Goal: Task Accomplishment & Management: Use online tool/utility

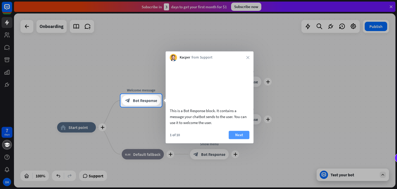
click at [234, 139] on button "Next" at bounding box center [239, 135] width 21 height 8
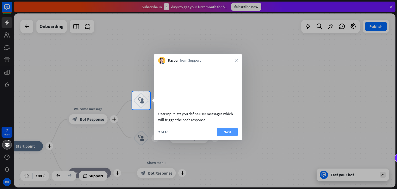
click at [227, 136] on button "Next" at bounding box center [227, 131] width 21 height 8
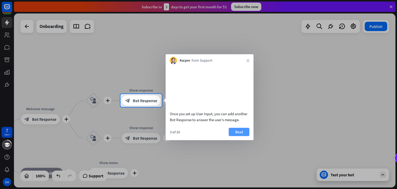
click at [235, 136] on button "Next" at bounding box center [239, 131] width 21 height 8
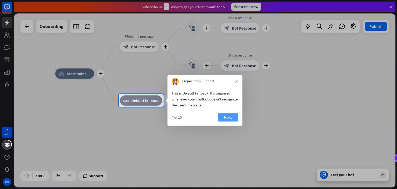
click at [232, 117] on button "Next" at bounding box center [228, 117] width 21 height 8
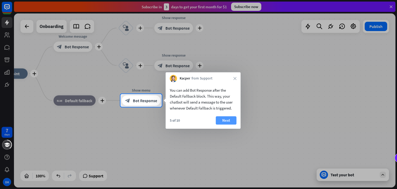
click at [223, 120] on button "Next" at bounding box center [226, 120] width 21 height 8
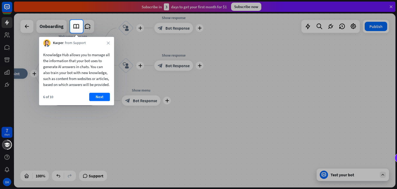
click at [103, 101] on button "Next" at bounding box center [99, 97] width 21 height 8
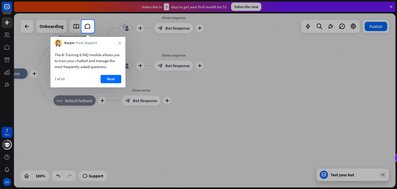
click at [122, 39] on div "Kacper from Support close" at bounding box center [87, 42] width 75 height 10
click at [121, 40] on div "Kacper from Support close" at bounding box center [87, 42] width 75 height 10
click at [119, 43] on icon "close" at bounding box center [119, 42] width 3 height 3
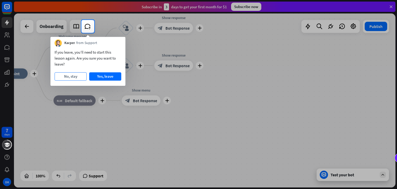
click at [73, 76] on button "No, stay" at bounding box center [71, 76] width 32 height 8
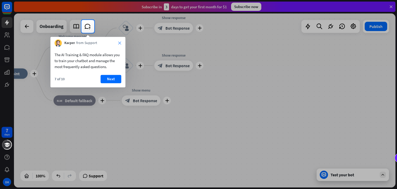
click at [119, 42] on icon "close" at bounding box center [119, 42] width 3 height 3
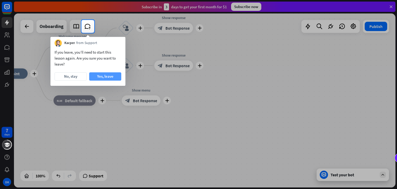
click at [103, 77] on button "Yes, leave" at bounding box center [105, 76] width 32 height 8
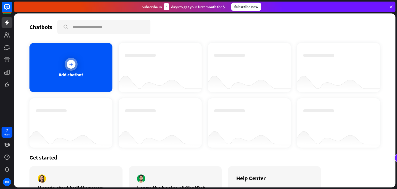
click at [78, 61] on div "Add chatbot" at bounding box center [70, 67] width 83 height 49
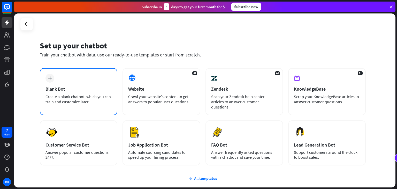
click at [89, 92] on div "plus Blank Bot Create a blank chatbot, which you can train and customize later." at bounding box center [79, 91] width 78 height 47
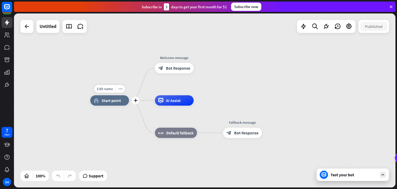
click at [116, 104] on div "home_2 Start point" at bounding box center [109, 100] width 39 height 10
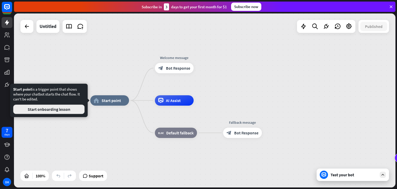
click at [60, 112] on button "Start onboarding lesson" at bounding box center [48, 108] width 71 height 9
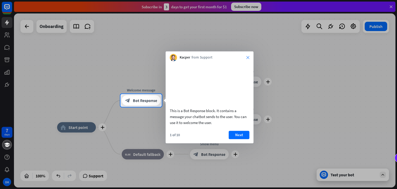
click at [247, 59] on icon "close" at bounding box center [247, 57] width 3 height 3
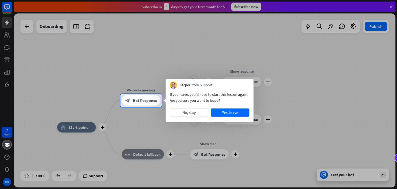
drag, startPoint x: 1, startPoint y: 17, endPoint x: 4, endPoint y: 13, distance: 4.9
click at [1, 17] on div at bounding box center [198, 47] width 397 height 94
click at [6, 10] on div at bounding box center [198, 47] width 397 height 94
click at [187, 112] on button "No, stay" at bounding box center [189, 112] width 39 height 8
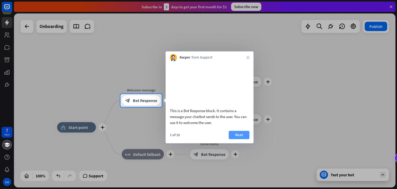
click at [240, 139] on button "Next" at bounding box center [239, 135] width 21 height 8
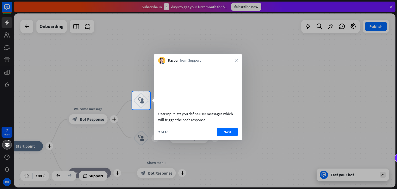
click at [234, 62] on div "Kacper from Support close" at bounding box center [198, 59] width 88 height 10
click at [235, 62] on icon "close" at bounding box center [236, 60] width 3 height 3
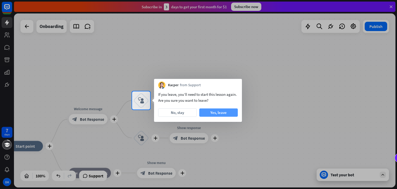
click at [229, 113] on button "Yes, leave" at bounding box center [218, 112] width 39 height 8
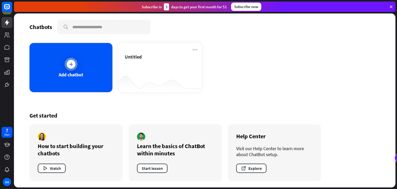
click at [77, 62] on div at bounding box center [71, 64] width 13 height 13
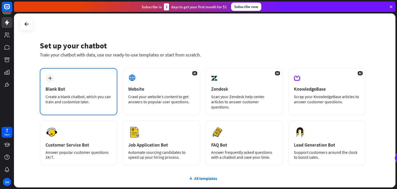
click at [71, 85] on div "plus Blank Bot Create a blank chatbot, which you can train and customize later." at bounding box center [79, 91] width 78 height 47
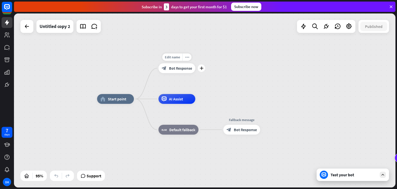
click at [176, 69] on span "Bot Response" at bounding box center [180, 68] width 23 height 5
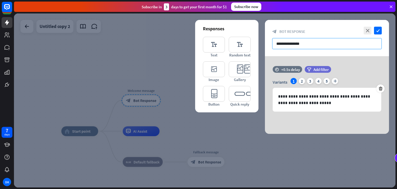
click at [328, 44] on input "**********" at bounding box center [327, 43] width 110 height 11
click at [212, 45] on icon "editor_text" at bounding box center [214, 45] width 22 height 16
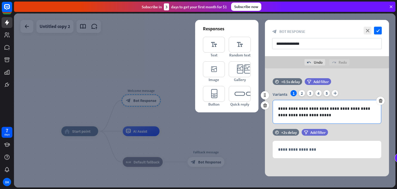
click at [334, 115] on p "**********" at bounding box center [327, 111] width 98 height 13
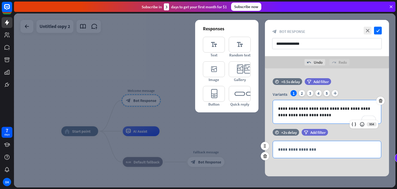
click at [353, 142] on div "**********" at bounding box center [327, 149] width 108 height 17
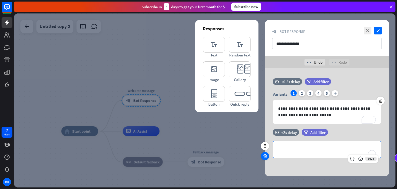
click at [264, 156] on icon at bounding box center [265, 156] width 5 height 5
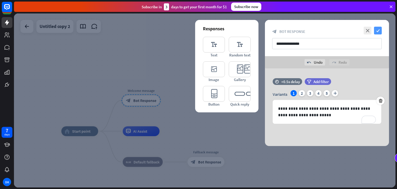
click at [375, 32] on icon "check" at bounding box center [378, 31] width 8 height 8
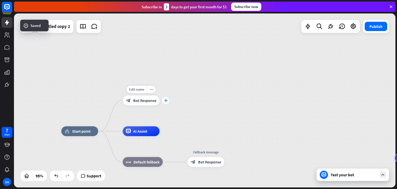
click at [165, 100] on icon "plus" at bounding box center [166, 99] width 4 height 3
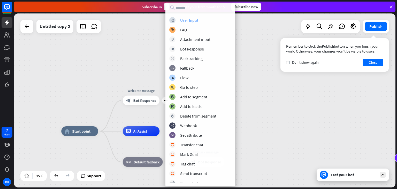
click at [185, 19] on div "User Input" at bounding box center [189, 20] width 18 height 5
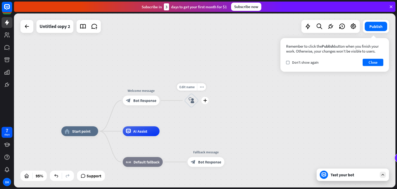
click at [192, 100] on icon "block_user_input" at bounding box center [191, 100] width 6 height 6
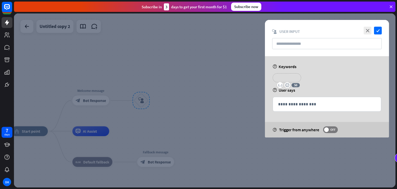
click at [292, 78] on p "**********" at bounding box center [287, 77] width 21 height 6
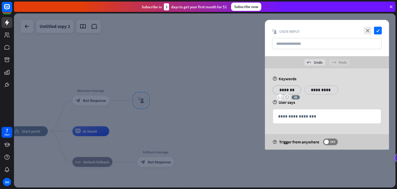
click at [348, 96] on div "**********" at bounding box center [327, 91] width 112 height 13
click at [300, 41] on input "text" at bounding box center [327, 43] width 110 height 11
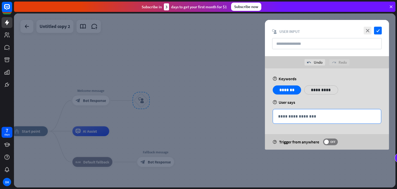
click at [313, 118] on p "**********" at bounding box center [327, 116] width 98 height 6
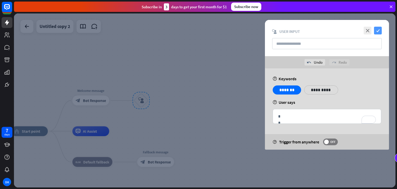
click at [380, 30] on icon "check" at bounding box center [378, 31] width 8 height 8
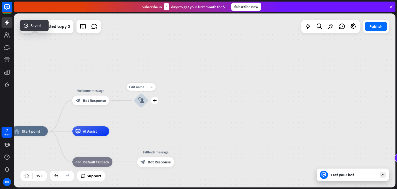
click at [143, 102] on icon "block_user_input" at bounding box center [141, 100] width 6 height 6
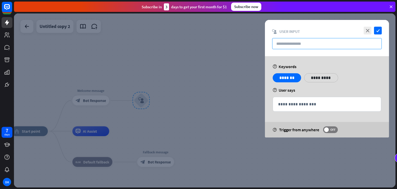
click at [308, 46] on input "text" at bounding box center [327, 43] width 110 height 11
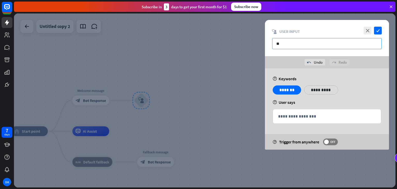
type input "*"
drag, startPoint x: 309, startPoint y: 48, endPoint x: 266, endPoint y: 49, distance: 42.7
click at [266, 49] on div "**********" at bounding box center [327, 38] width 124 height 36
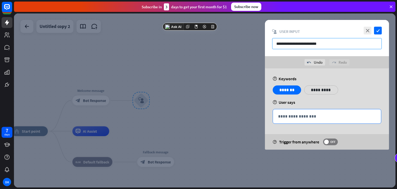
type input "**********"
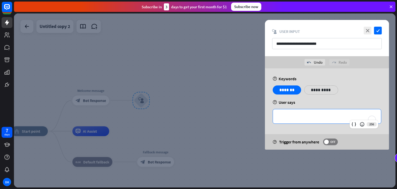
click at [313, 113] on p "**********" at bounding box center [327, 116] width 98 height 6
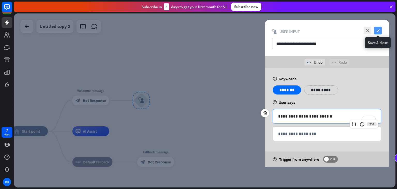
click at [381, 27] on icon "check" at bounding box center [378, 31] width 8 height 8
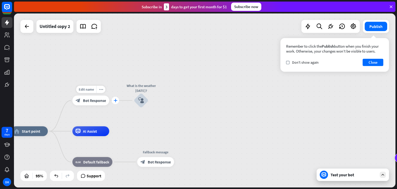
click at [116, 100] on icon "plus" at bounding box center [115, 99] width 4 height 3
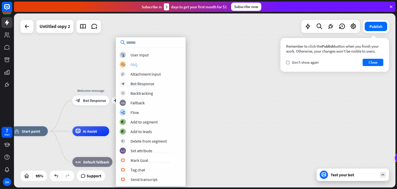
click at [134, 63] on div "FAQ" at bounding box center [134, 64] width 7 height 5
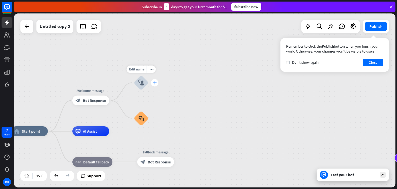
click at [156, 84] on div "plus" at bounding box center [154, 82] width 7 height 7
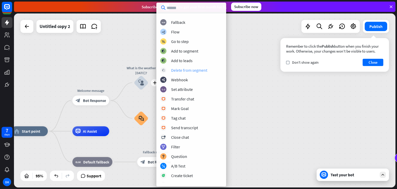
scroll to position [26, 0]
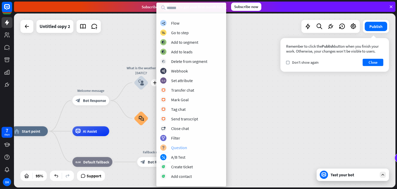
click at [183, 147] on div "Question" at bounding box center [179, 147] width 16 height 5
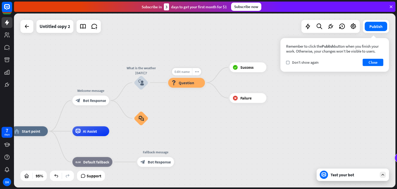
click at [180, 71] on span "Edit name" at bounding box center [182, 71] width 15 height 4
click at [183, 84] on span "Question" at bounding box center [187, 82] width 16 height 5
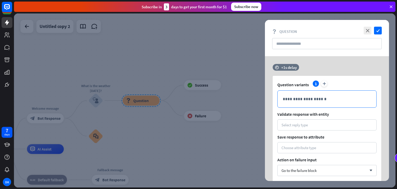
click at [311, 101] on p "**********" at bounding box center [327, 99] width 88 height 6
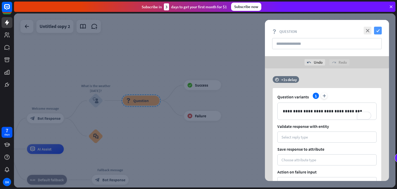
click at [380, 29] on icon "check" at bounding box center [378, 31] width 8 height 8
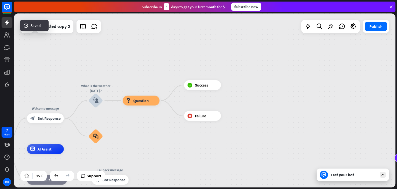
click at [149, 136] on div "home_2 Start point Welcome message block_bot_response Bot Response What is the …" at bounding box center [205, 100] width 382 height 174
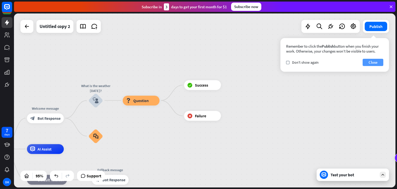
click at [370, 59] on button "Close" at bounding box center [373, 62] width 21 height 7
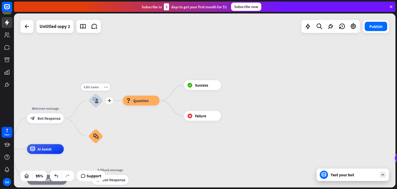
click at [97, 98] on icon "block_user_input" at bounding box center [96, 100] width 6 height 6
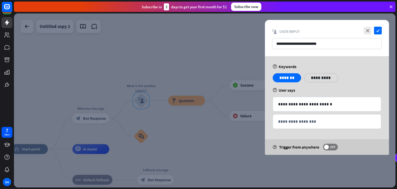
click at [192, 111] on div at bounding box center [205, 100] width 382 height 174
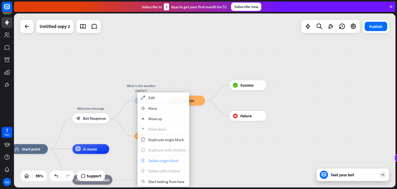
click at [150, 161] on span "Delete single block" at bounding box center [163, 160] width 30 height 5
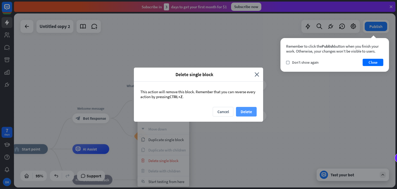
click at [244, 112] on button "Delete" at bounding box center [246, 112] width 21 height 10
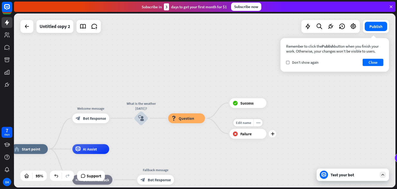
click at [267, 128] on div "Edit name more_horiz plus block_failure Failure" at bounding box center [248, 133] width 37 height 10
click at [275, 105] on div "plus" at bounding box center [272, 102] width 7 height 7
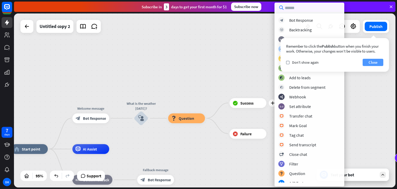
click at [373, 63] on button "Close" at bounding box center [373, 62] width 21 height 7
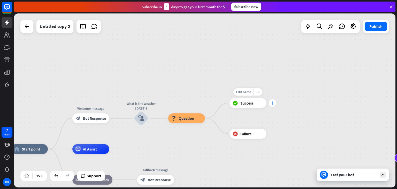
click at [273, 103] on icon "plus" at bounding box center [273, 102] width 4 height 3
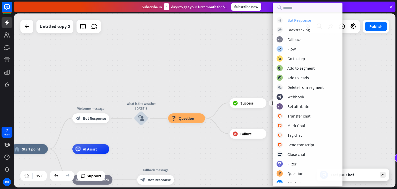
click at [299, 21] on div "Bot Response" at bounding box center [299, 20] width 24 height 5
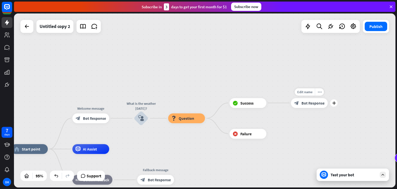
click at [307, 102] on span "Bot Response" at bounding box center [312, 102] width 23 height 5
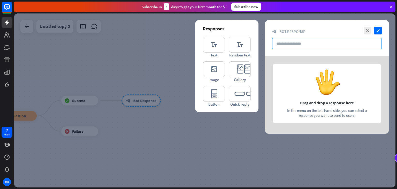
click at [294, 44] on input "text" at bounding box center [327, 43] width 110 height 11
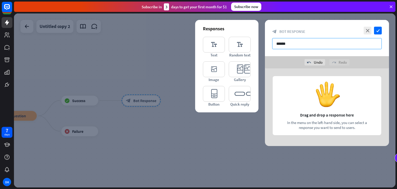
drag, startPoint x: 309, startPoint y: 44, endPoint x: 254, endPoint y: 44, distance: 54.8
click at [265, 44] on div "close check block_bot_response Bot Response ***** undo Undo redo Redo Responses…" at bounding box center [327, 83] width 124 height 126
paste input "**********"
type input "**********"
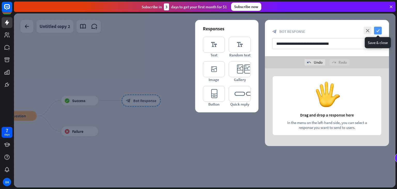
click at [375, 31] on icon "check" at bounding box center [378, 31] width 8 height 8
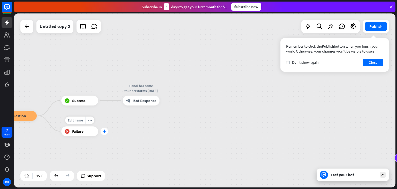
click at [106, 131] on icon "plus" at bounding box center [104, 130] width 4 height 3
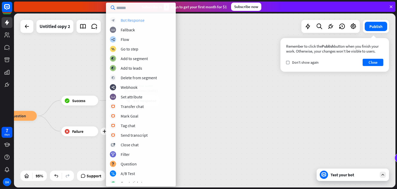
click at [131, 21] on div "Bot Response" at bounding box center [133, 20] width 24 height 5
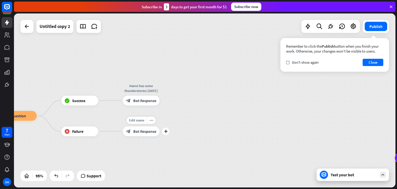
click at [131, 133] on icon "block_bot_response" at bounding box center [128, 130] width 5 height 5
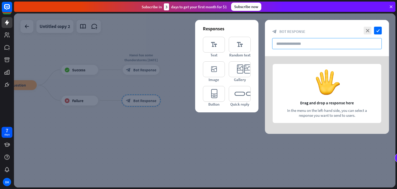
click at [283, 42] on input "text" at bounding box center [327, 43] width 110 height 11
click at [377, 27] on icon "check" at bounding box center [378, 31] width 8 height 8
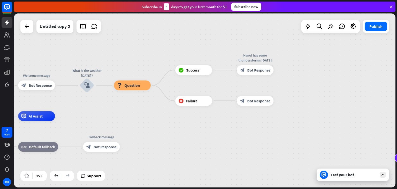
drag, startPoint x: 115, startPoint y: 135, endPoint x: 227, endPoint y: 136, distance: 112.2
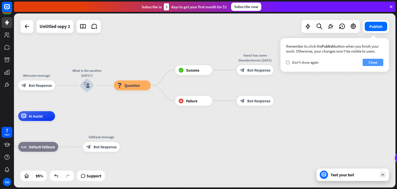
click at [379, 62] on button "Close" at bounding box center [373, 62] width 21 height 7
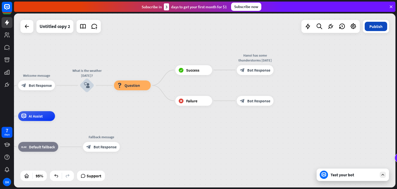
click at [377, 27] on button "Publish" at bounding box center [376, 26] width 22 height 9
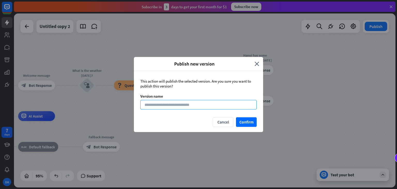
click at [208, 104] on input at bounding box center [198, 105] width 116 height 10
type input "*"
type input "*******"
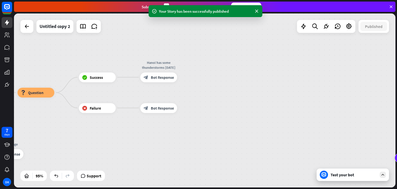
drag, startPoint x: 294, startPoint y: 103, endPoint x: 230, endPoint y: 108, distance: 64.0
click at [218, 103] on div "home_2 Start point Welcome message block_bot_response Bot Response What is the …" at bounding box center [205, 100] width 382 height 174
click at [341, 174] on div "Test your bot" at bounding box center [354, 174] width 47 height 5
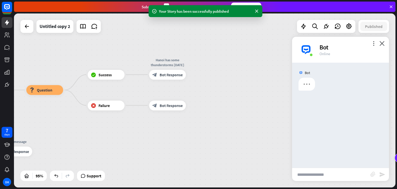
drag, startPoint x: 230, startPoint y: 118, endPoint x: 237, endPoint y: 116, distance: 7.0
click at [237, 116] on div "home_2 Start point Welcome message block_bot_response Bot Response What is the …" at bounding box center [205, 100] width 382 height 174
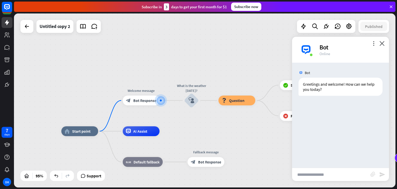
click at [328, 176] on input "text" at bounding box center [331, 174] width 78 height 13
type input "**********"
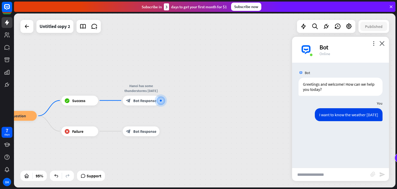
click at [360, 138] on div "Bot Greetings and welcome! How can we help you [DATE]? [DATE] 10:01 PM Show JSO…" at bounding box center [340, 115] width 97 height 105
click at [159, 101] on div at bounding box center [161, 100] width 6 height 6
click at [164, 99] on icon "plus" at bounding box center [166, 99] width 4 height 3
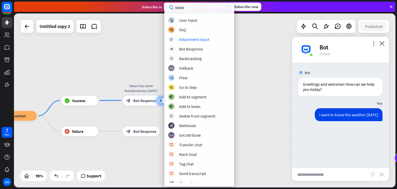
click at [250, 56] on div "home_2 Start point Welcome message block_bot_response Bot Response What is the …" at bounding box center [205, 100] width 382 height 174
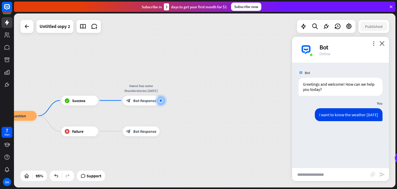
drag, startPoint x: 162, startPoint y: 83, endPoint x: 219, endPoint y: 71, distance: 58.4
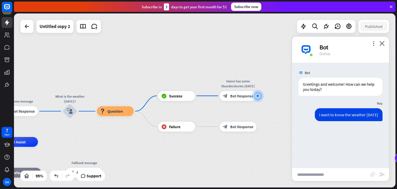
drag, startPoint x: 202, startPoint y: 71, endPoint x: 302, endPoint y: 65, distance: 100.2
click at [302, 65] on div "home_2 Start point Welcome message block_bot_response Bot Response What is the …" at bounding box center [205, 100] width 382 height 174
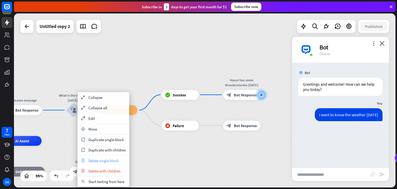
click at [117, 160] on span "Delete single block" at bounding box center [103, 160] width 30 height 5
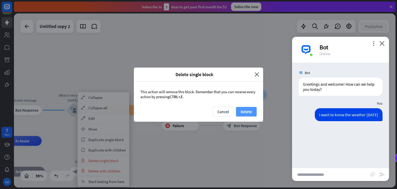
click at [241, 110] on button "Delete" at bounding box center [246, 112] width 21 height 10
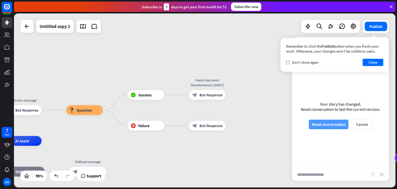
click at [337, 124] on button "Reset conversation" at bounding box center [329, 124] width 40 height 10
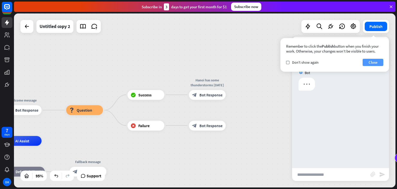
click at [367, 61] on button "Close" at bounding box center [373, 62] width 21 height 7
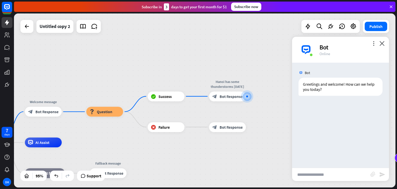
drag, startPoint x: 199, startPoint y: 116, endPoint x: 293, endPoint y: 110, distance: 94.5
click at [293, 110] on div "home_2 Start point Welcome message block_bot_response Bot Response block_questi…" at bounding box center [205, 100] width 382 height 174
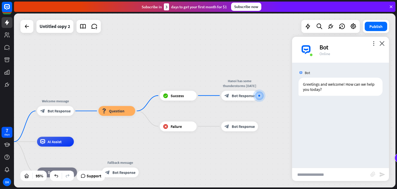
click at [335, 172] on input "text" at bounding box center [331, 174] width 78 height 13
type input "*"
type input "***"
click at [381, 175] on icon "send" at bounding box center [382, 174] width 6 height 6
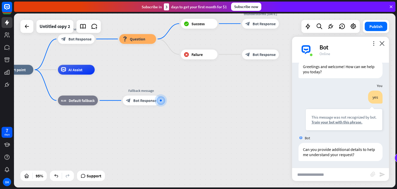
scroll to position [19, 0]
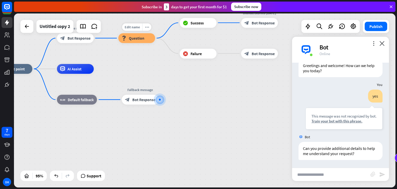
click at [146, 40] on div "block_question Question" at bounding box center [136, 38] width 37 height 10
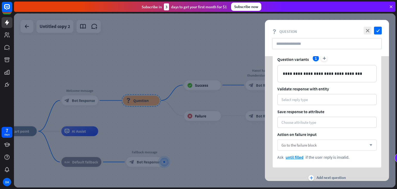
scroll to position [17, 0]
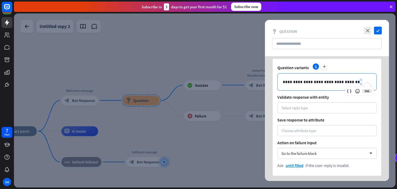
drag, startPoint x: 352, startPoint y: 82, endPoint x: 284, endPoint y: 85, distance: 67.3
click at [284, 85] on div "**********" at bounding box center [327, 81] width 99 height 17
click at [350, 81] on p "**********" at bounding box center [327, 82] width 88 height 6
click at [314, 44] on input "text" at bounding box center [327, 43] width 110 height 11
paste input "**********"
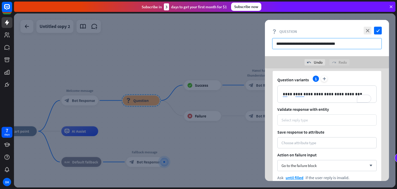
type input "**********"
click at [320, 119] on div "Select reply type" at bounding box center [327, 119] width 91 height 5
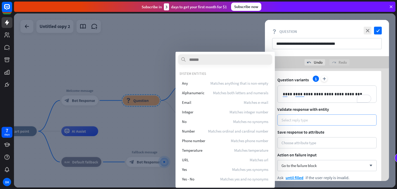
click at [314, 118] on div "Select reply type" at bounding box center [327, 119] width 91 height 5
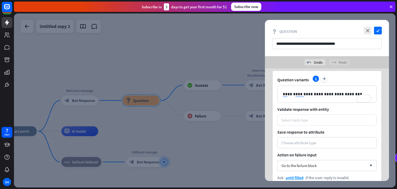
click at [285, 119] on div "Select reply type" at bounding box center [295, 119] width 26 height 5
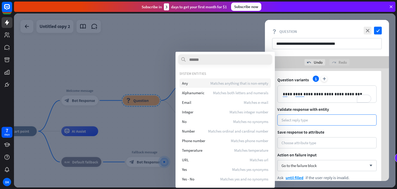
click at [216, 85] on span "Matches anything that is non-empty" at bounding box center [239, 83] width 58 height 5
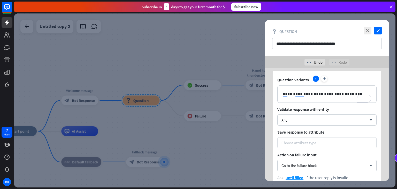
click at [289, 141] on div "Choose attribute type" at bounding box center [299, 142] width 35 height 5
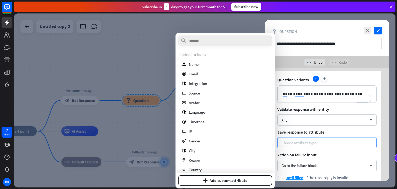
click at [347, 138] on div "Choose attribute type" at bounding box center [326, 142] width 99 height 11
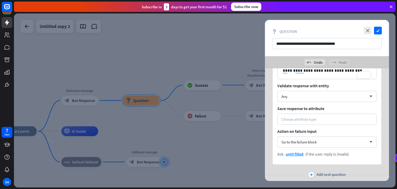
scroll to position [55, 0]
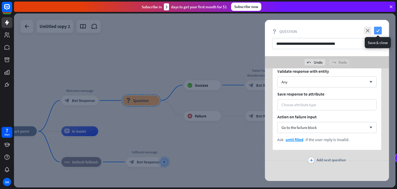
click at [377, 31] on icon "check" at bounding box center [378, 31] width 8 height 8
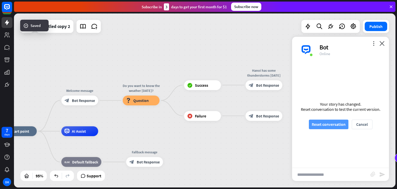
click at [335, 123] on button "Reset conversation" at bounding box center [329, 124] width 40 height 10
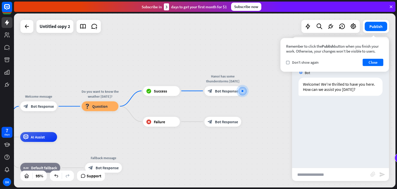
drag, startPoint x: 234, startPoint y: 129, endPoint x: 316, endPoint y: 120, distance: 82.3
click at [316, 120] on div "home_2 Start point Welcome message block_bot_response Bot Response Do you want …" at bounding box center [205, 100] width 382 height 174
click at [320, 174] on input "text" at bounding box center [331, 174] width 78 height 13
type input "*"
type input "*******"
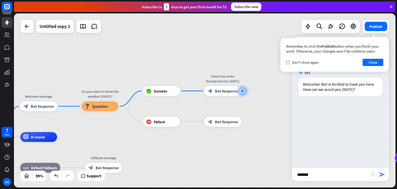
click at [385, 175] on icon "send" at bounding box center [382, 174] width 6 height 6
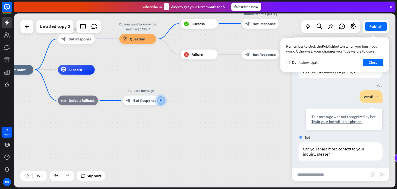
scroll to position [19, 0]
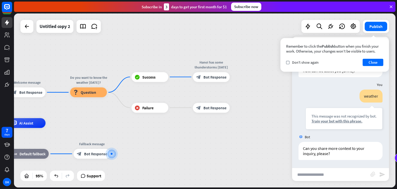
drag, startPoint x: 226, startPoint y: 124, endPoint x: 175, endPoint y: 182, distance: 77.1
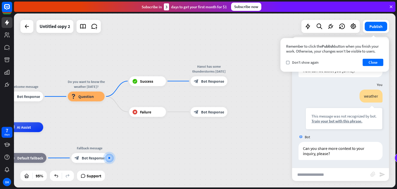
drag, startPoint x: 166, startPoint y: 161, endPoint x: 214, endPoint y: 157, distance: 47.7
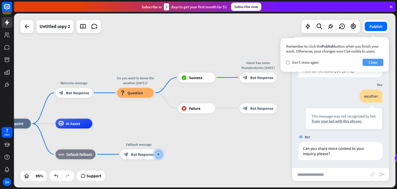
click at [370, 59] on button "Close" at bounding box center [373, 62] width 21 height 7
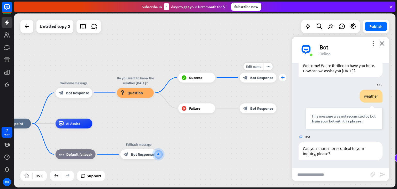
click at [282, 76] on icon "plus" at bounding box center [283, 76] width 4 height 3
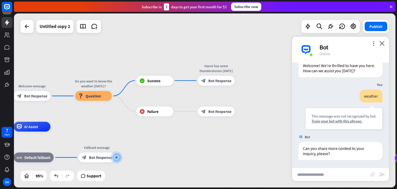
drag, startPoint x: 255, startPoint y: 50, endPoint x: 213, endPoint y: 53, distance: 41.5
click at [213, 53] on div "home_2 Start point Welcome message block_bot_response Bot Response Do you want …" at bounding box center [205, 100] width 382 height 174
click at [242, 83] on div "plus" at bounding box center [240, 80] width 7 height 7
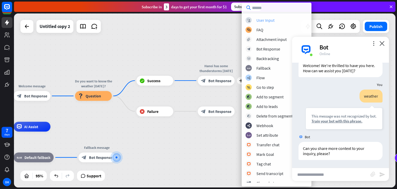
click at [275, 21] on div "block_user_input User Input" at bounding box center [277, 20] width 62 height 6
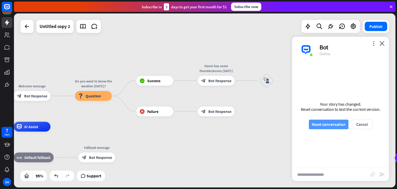
click at [333, 124] on button "Reset conversation" at bounding box center [329, 124] width 40 height 10
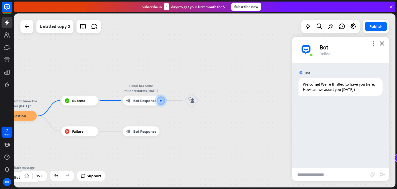
click at [334, 175] on input "text" at bounding box center [331, 174] width 78 height 13
type input "*"
type input "*******"
click at [382, 177] on icon "send" at bounding box center [382, 174] width 6 height 6
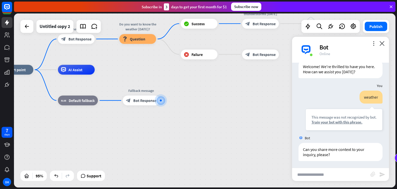
scroll to position [19, 0]
drag, startPoint x: 139, startPoint y: 101, endPoint x: 118, endPoint y: 55, distance: 50.2
click at [119, 59] on div "home_2 Start point Welcome message block_bot_response Bot Response Do you want …" at bounding box center [205, 100] width 382 height 174
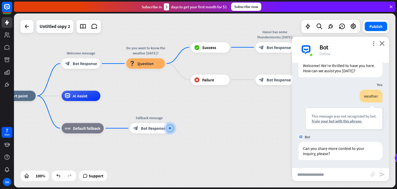
drag, startPoint x: 113, startPoint y: 80, endPoint x: 119, endPoint y: 108, distance: 29.1
click at [119, 108] on div "home_2 Start point Welcome message block_bot_response Bot Response Do you want …" at bounding box center [188, 183] width 382 height 174
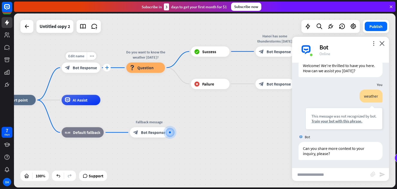
click at [109, 66] on div "plus" at bounding box center [107, 68] width 8 height 8
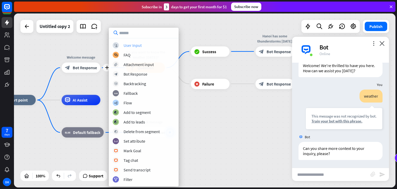
click at [131, 45] on div "User Input" at bounding box center [133, 45] width 18 height 5
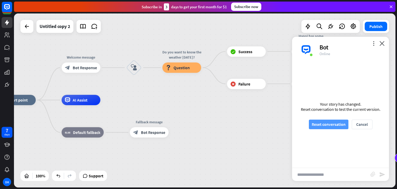
click at [325, 125] on button "Reset conversation" at bounding box center [329, 124] width 40 height 10
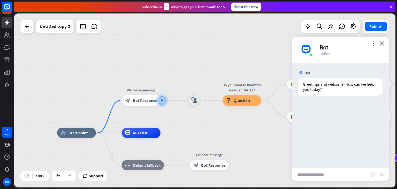
click at [326, 171] on input "text" at bounding box center [331, 174] width 78 height 13
type input "*"
drag, startPoint x: 321, startPoint y: 173, endPoint x: 287, endPoint y: 178, distance: 34.4
click at [287, 178] on div "home_2 Start point Welcome message block_bot_response Bot Response block_user_i…" at bounding box center [205, 100] width 382 height 174
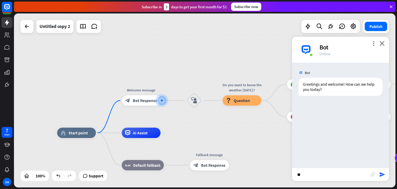
type input "*"
